Goal: Contribute content

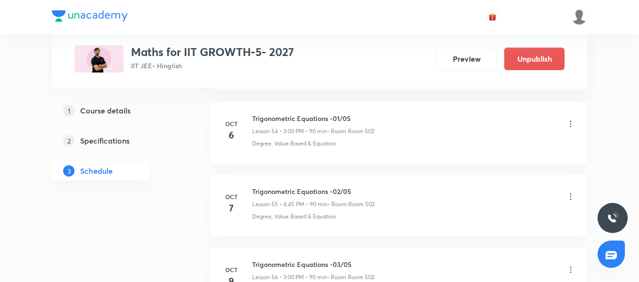
scroll to position [4644, 0]
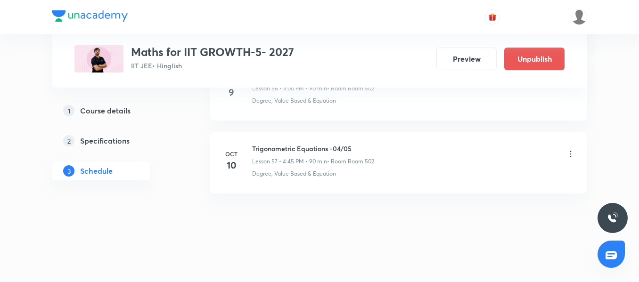
click at [317, 146] on h6 "Trigonometric Equations -04/05" at bounding box center [313, 149] width 122 height 10
click at [301, 162] on p "Lesson 57 • 4:45 PM • 90 min" at bounding box center [289, 161] width 75 height 8
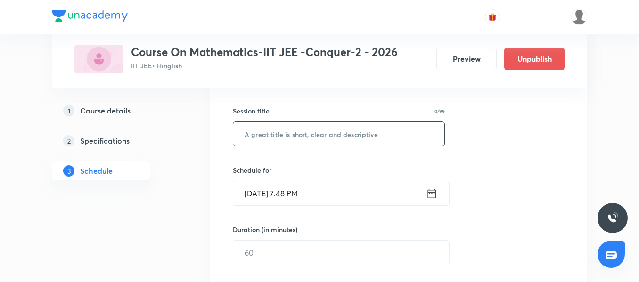
scroll to position [159, 0]
click at [263, 138] on input "text" at bounding box center [338, 136] width 211 height 24
paste input "Complex number 01"
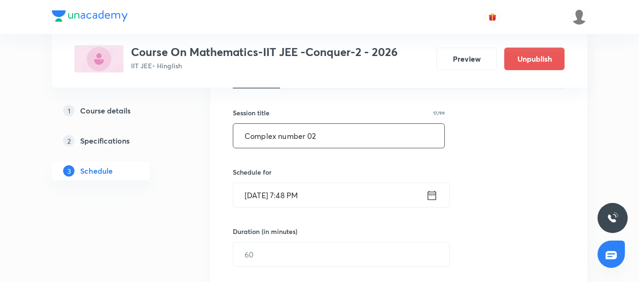
type input "Complex number 02"
click at [330, 192] on input "[DATE] 7:48 PM" at bounding box center [329, 195] width 193 height 24
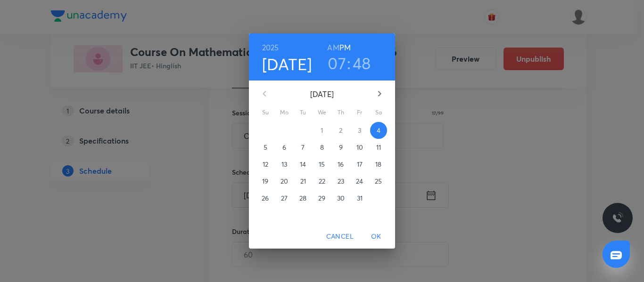
click at [266, 149] on p "5" at bounding box center [266, 147] width 4 height 9
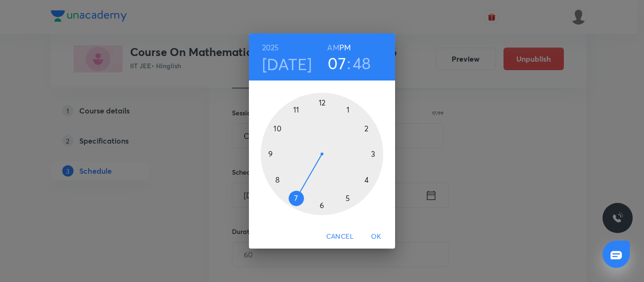
click at [268, 154] on div at bounding box center [322, 154] width 123 height 123
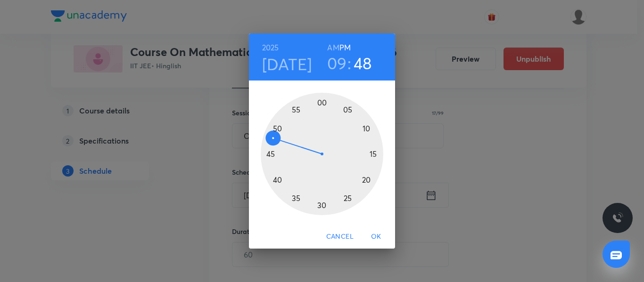
click at [334, 47] on h6 "AM" at bounding box center [333, 47] width 12 height 13
click at [321, 102] on div at bounding box center [322, 154] width 123 height 123
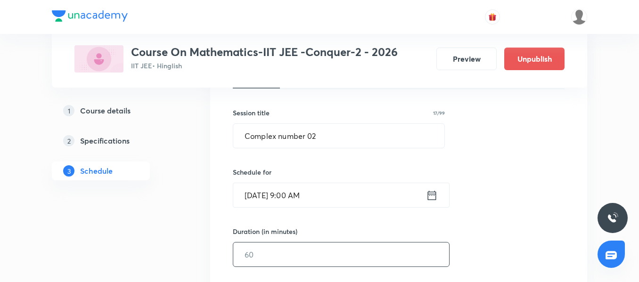
click at [275, 247] on input "text" at bounding box center [341, 255] width 216 height 24
type input "8"
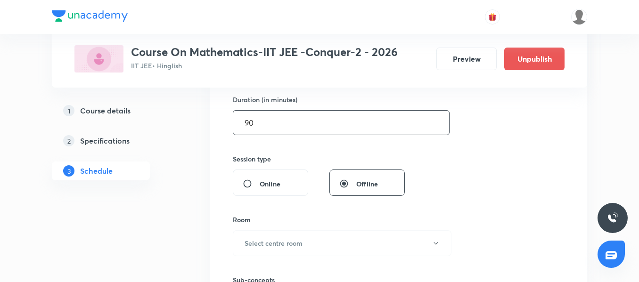
scroll to position [301, 0]
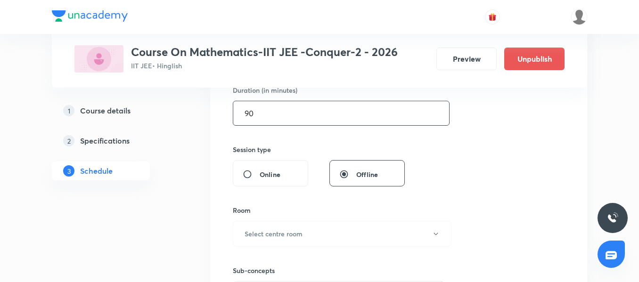
type input "90"
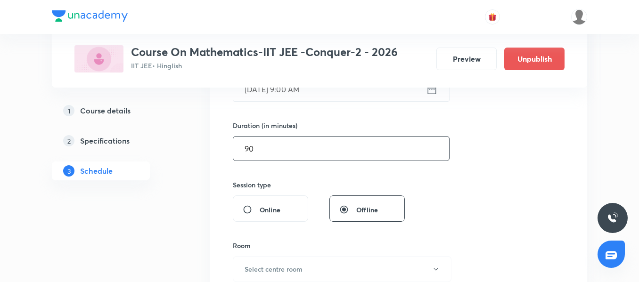
scroll to position [207, 0]
